Goal: Navigation & Orientation: Go to known website

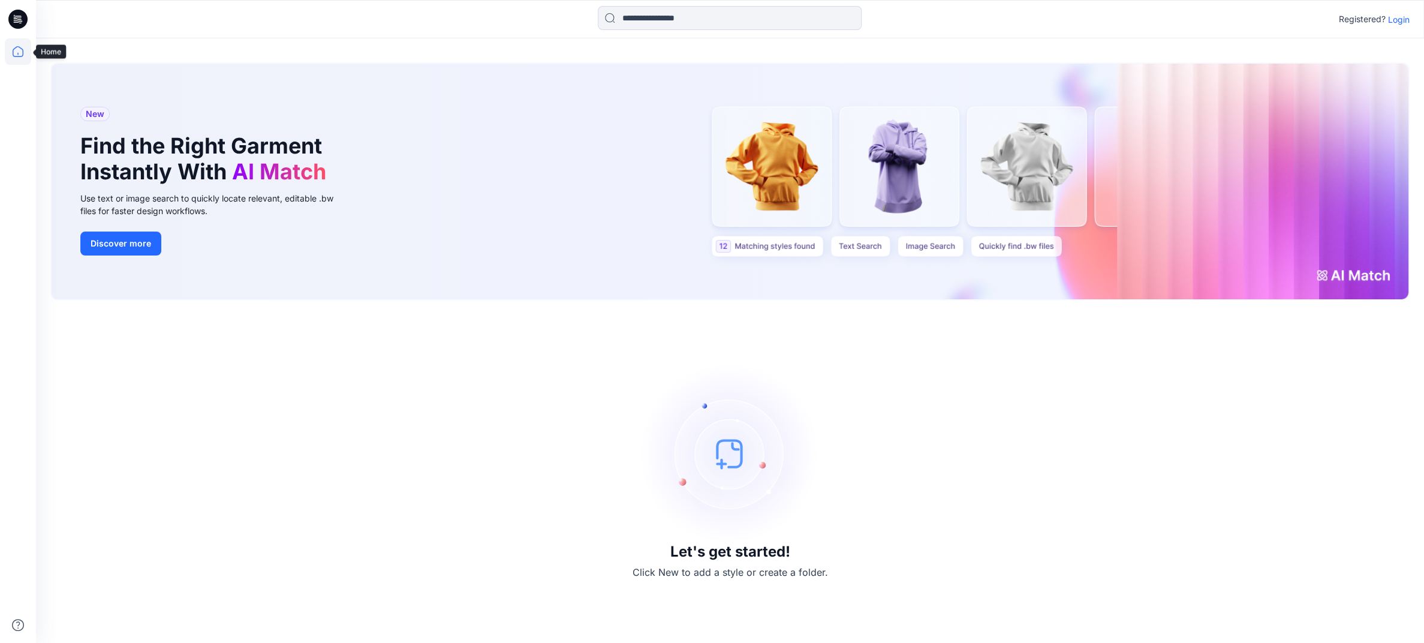
click at [18, 46] on icon at bounding box center [18, 51] width 11 height 11
click at [823, 19] on p "Login" at bounding box center [1399, 19] width 22 height 13
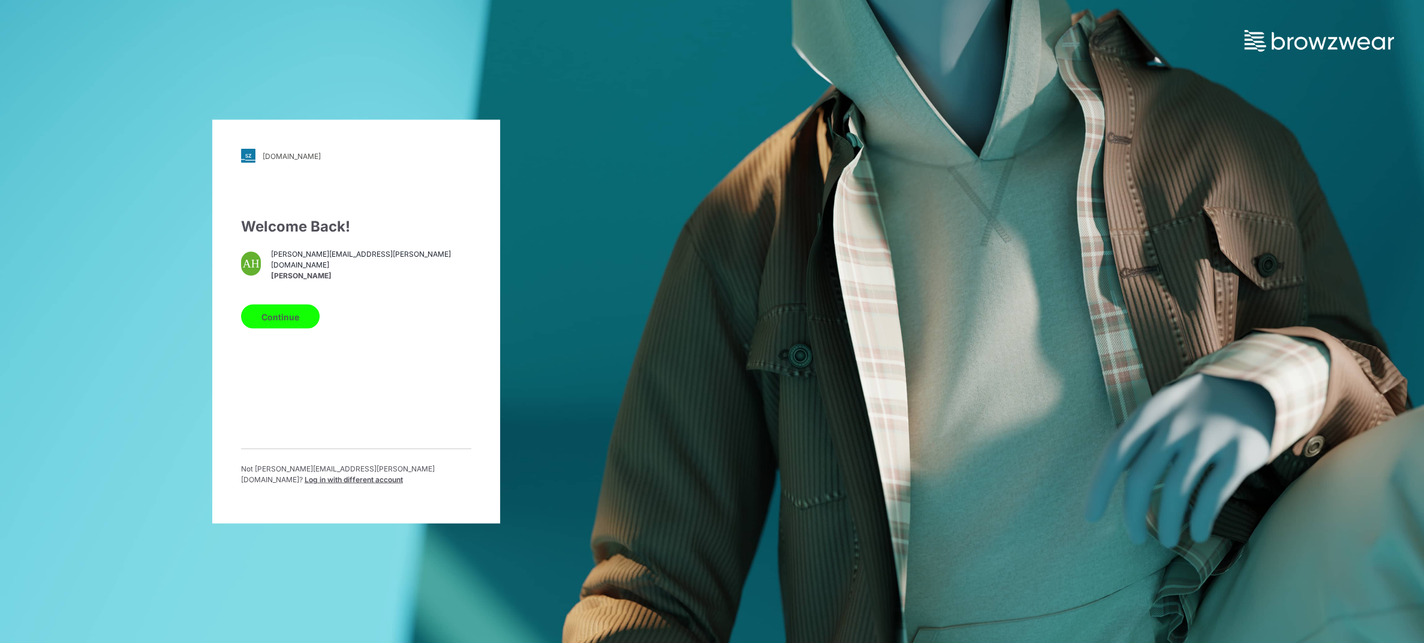
click at [297, 322] on button "Continue" at bounding box center [280, 317] width 79 height 24
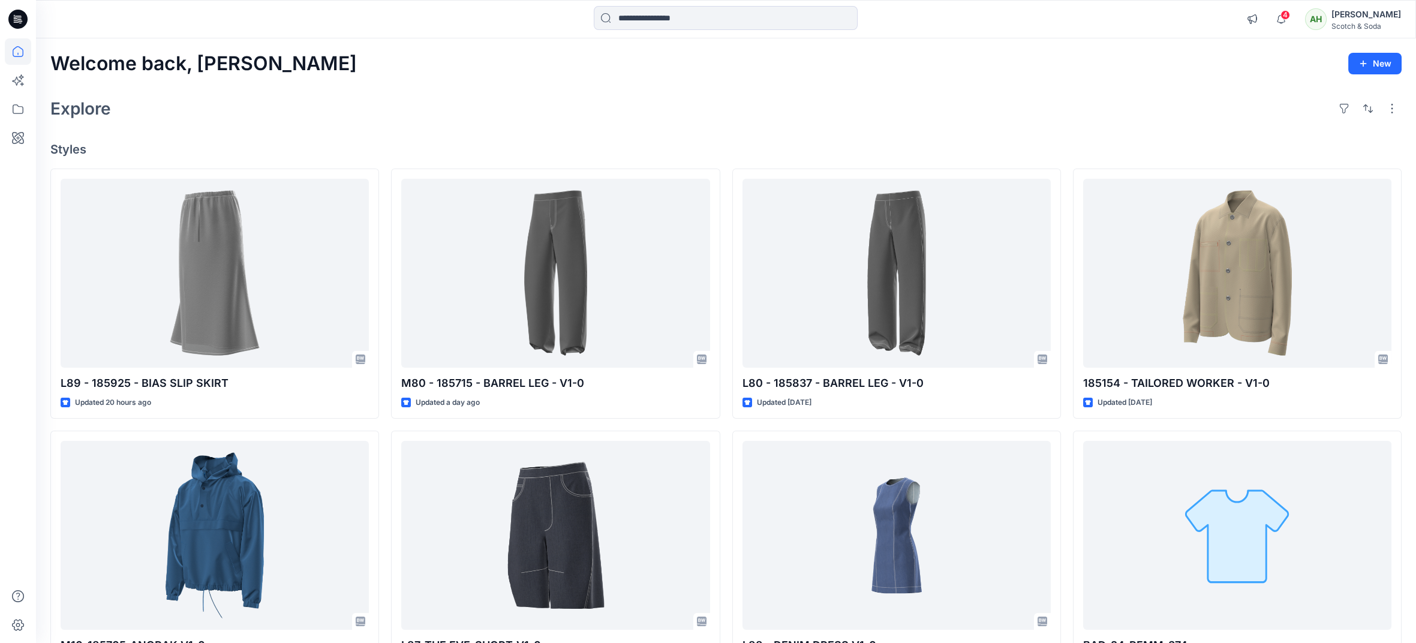
click at [1382, 15] on div "[PERSON_NAME]" at bounding box center [1366, 14] width 70 height 14
click at [1292, 17] on icon "button" at bounding box center [1281, 19] width 23 height 24
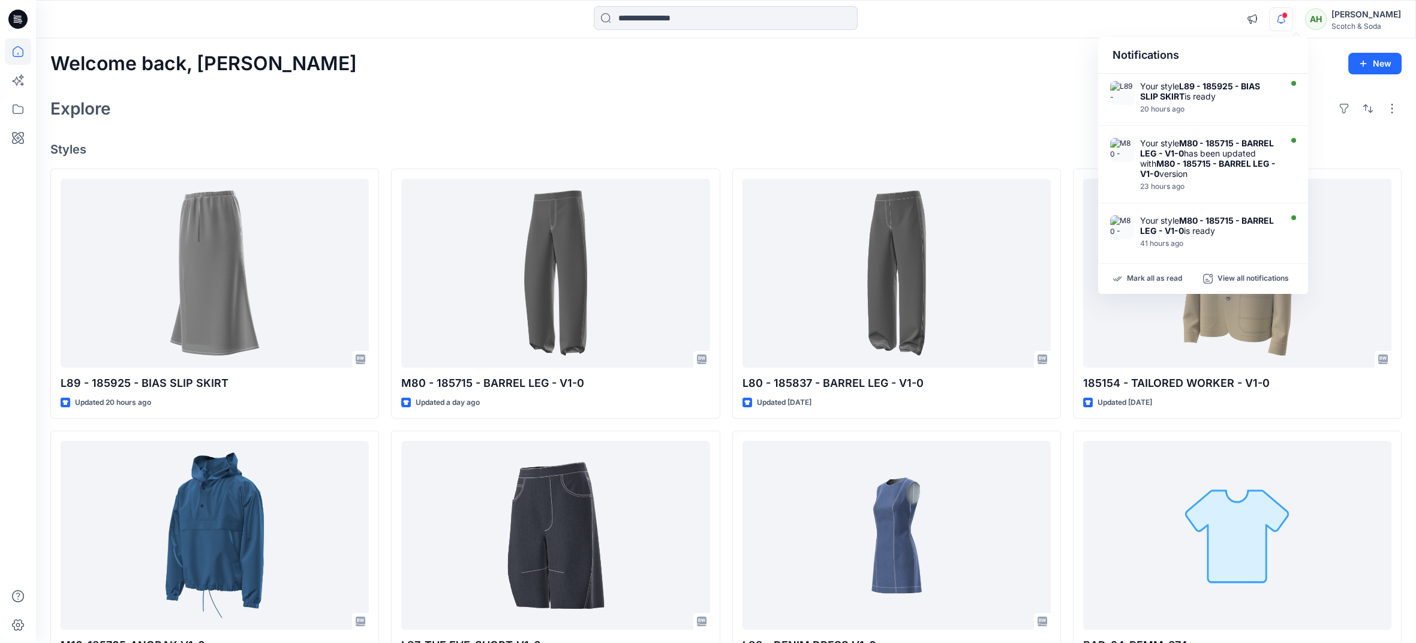
click at [1021, 90] on div "Welcome back, Ashley New Explore Styles L89 - 185925 - BIAS SLIP SKIRT Updated …" at bounding box center [726, 519] width 1380 height 963
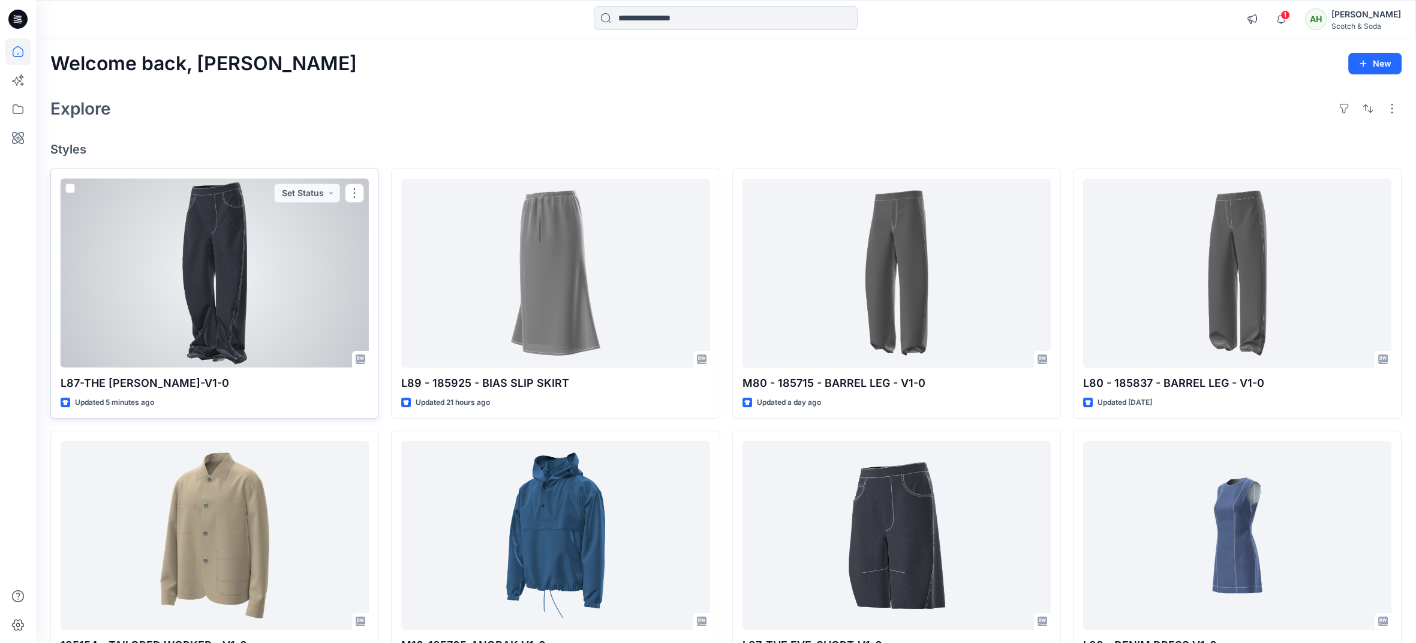
click at [306, 256] on div at bounding box center [215, 273] width 308 height 189
